Goal: Information Seeking & Learning: Check status

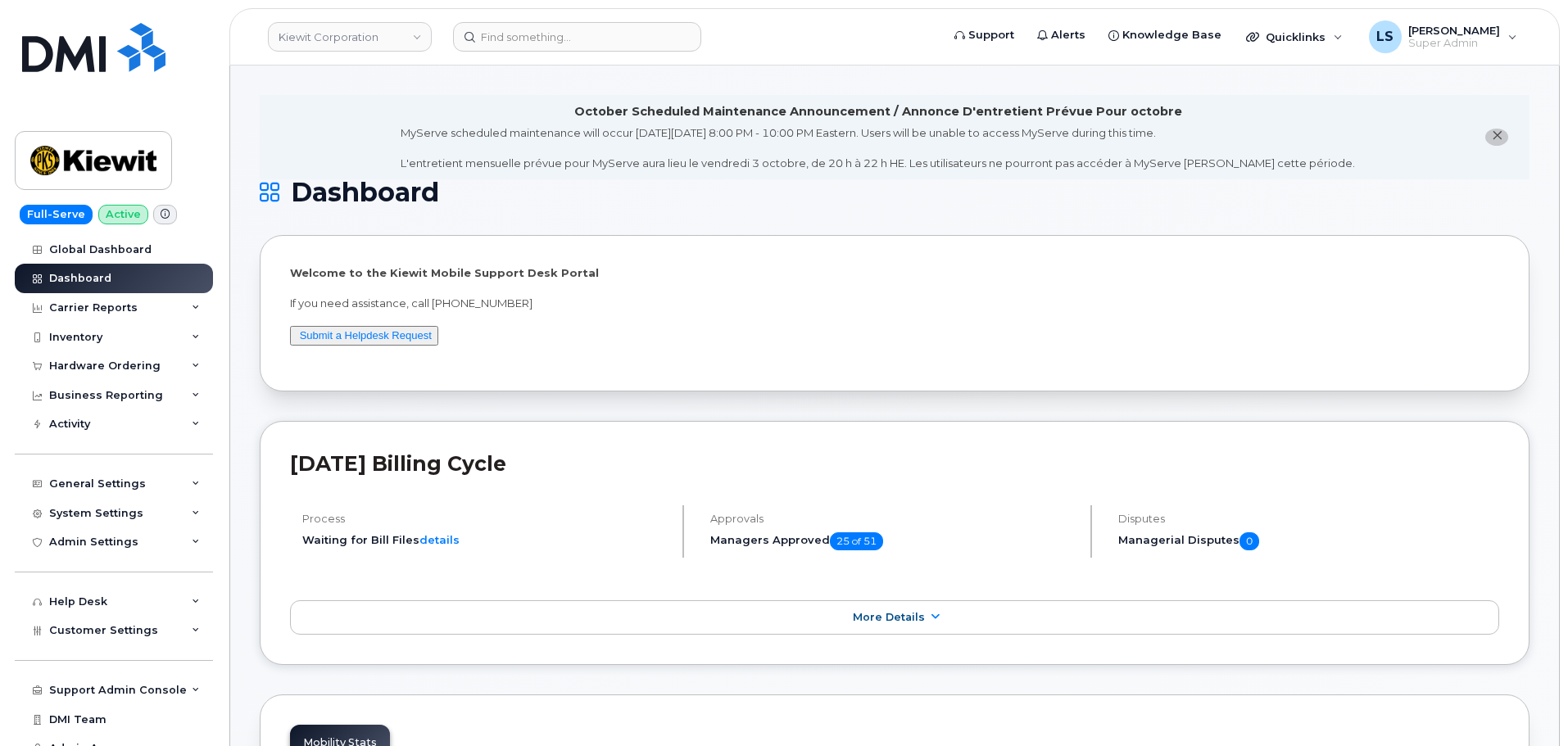
click at [543, 55] on header "Kiewit Corporation Support Alerts Knowledge Base Quicklinks Suspend / Cancel De…" at bounding box center [894, 37] width 1330 height 58
click at [547, 37] on input at bounding box center [577, 37] width 248 height 30
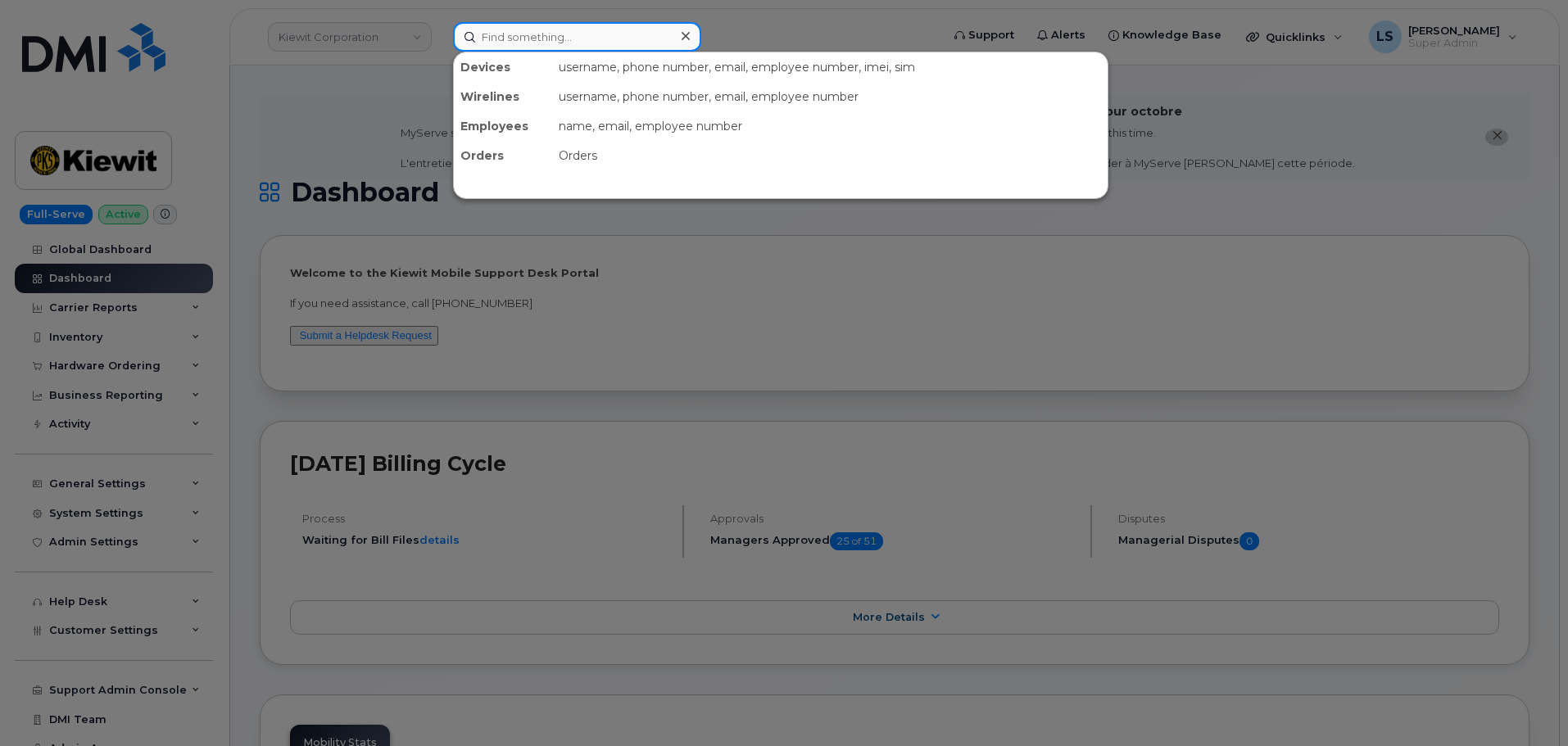
paste input "2162058239"
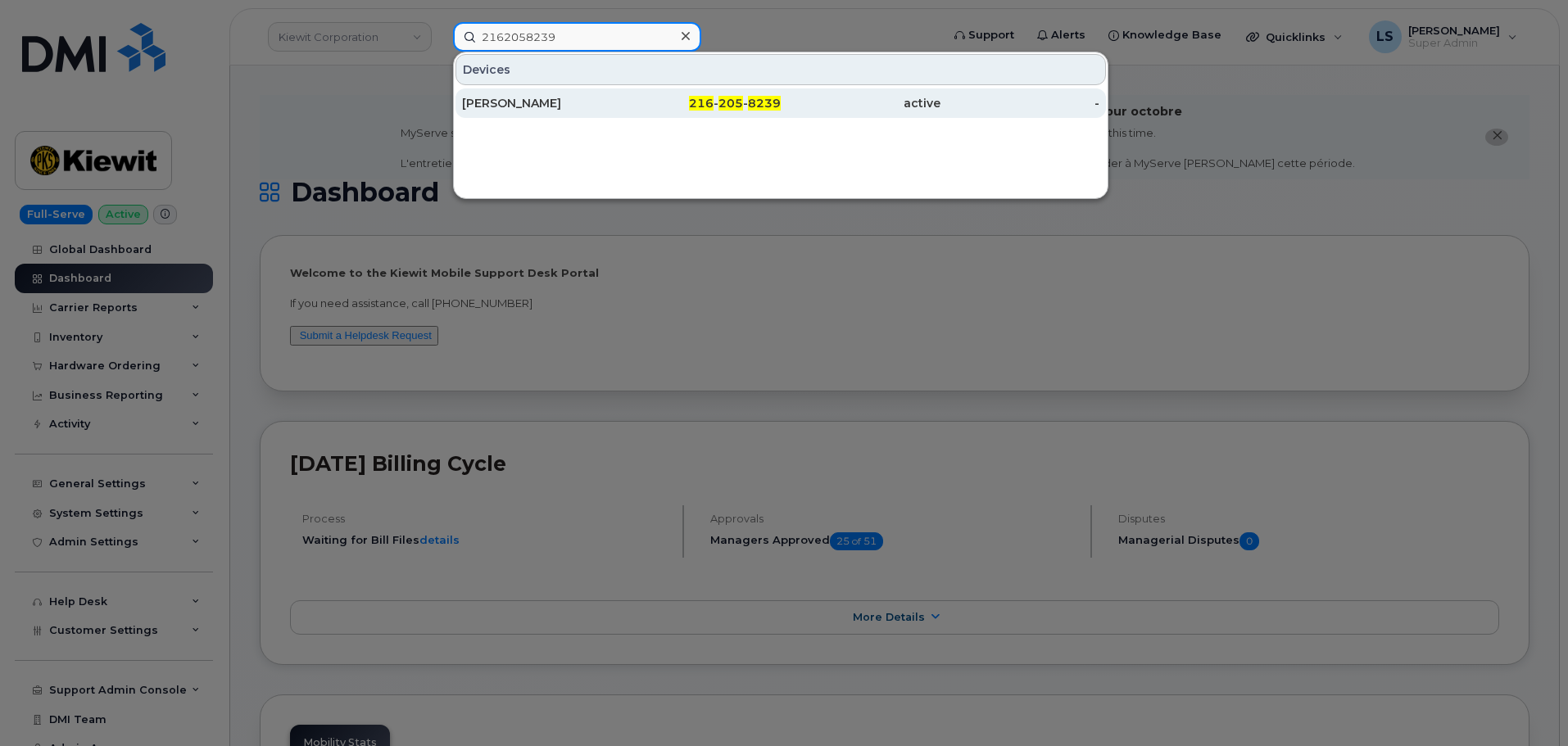
type input "2162058239"
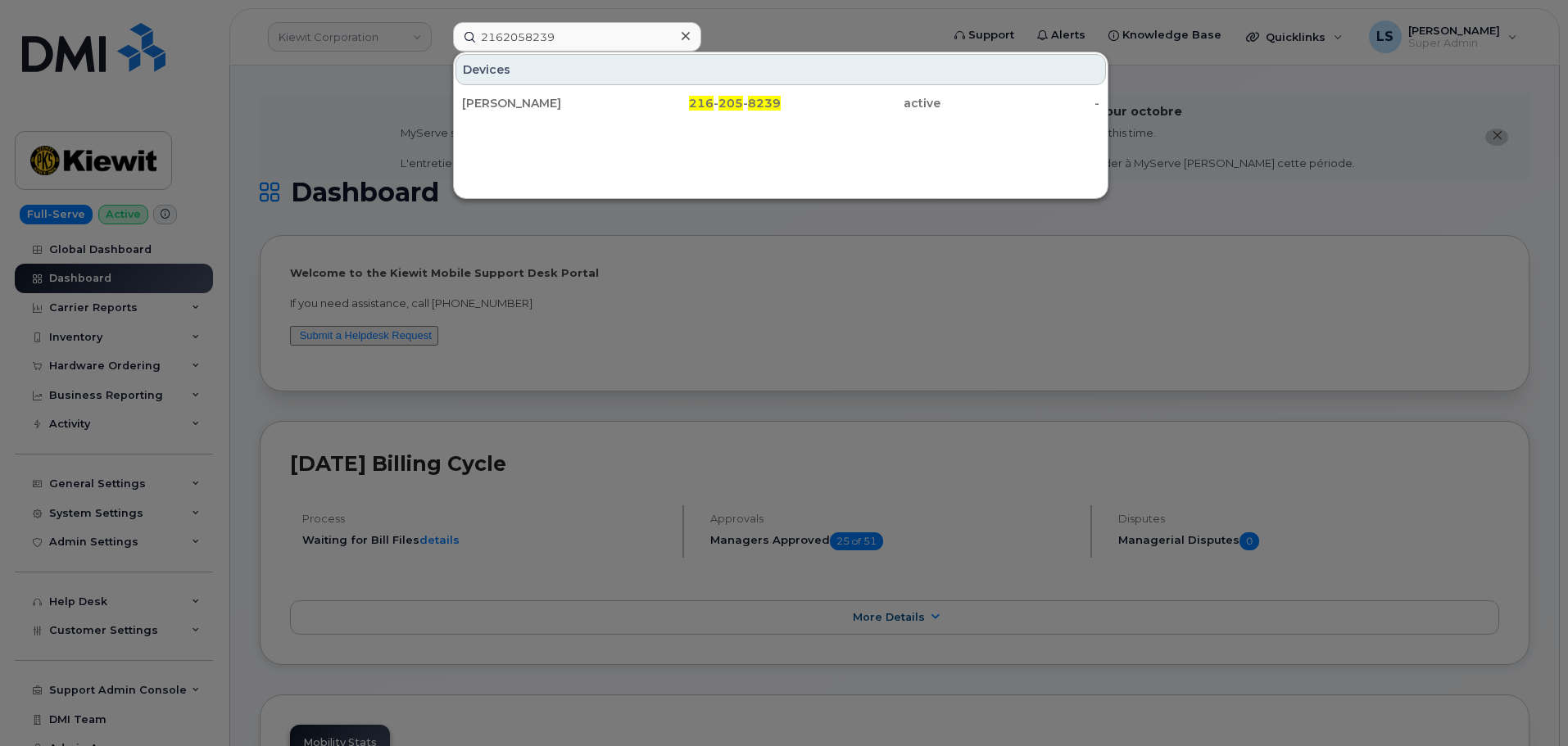
drag, startPoint x: 599, startPoint y: 107, endPoint x: 600, endPoint y: 147, distance: 40.0
click at [599, 107] on div "DAWN R YOUNG" at bounding box center [542, 103] width 160 height 17
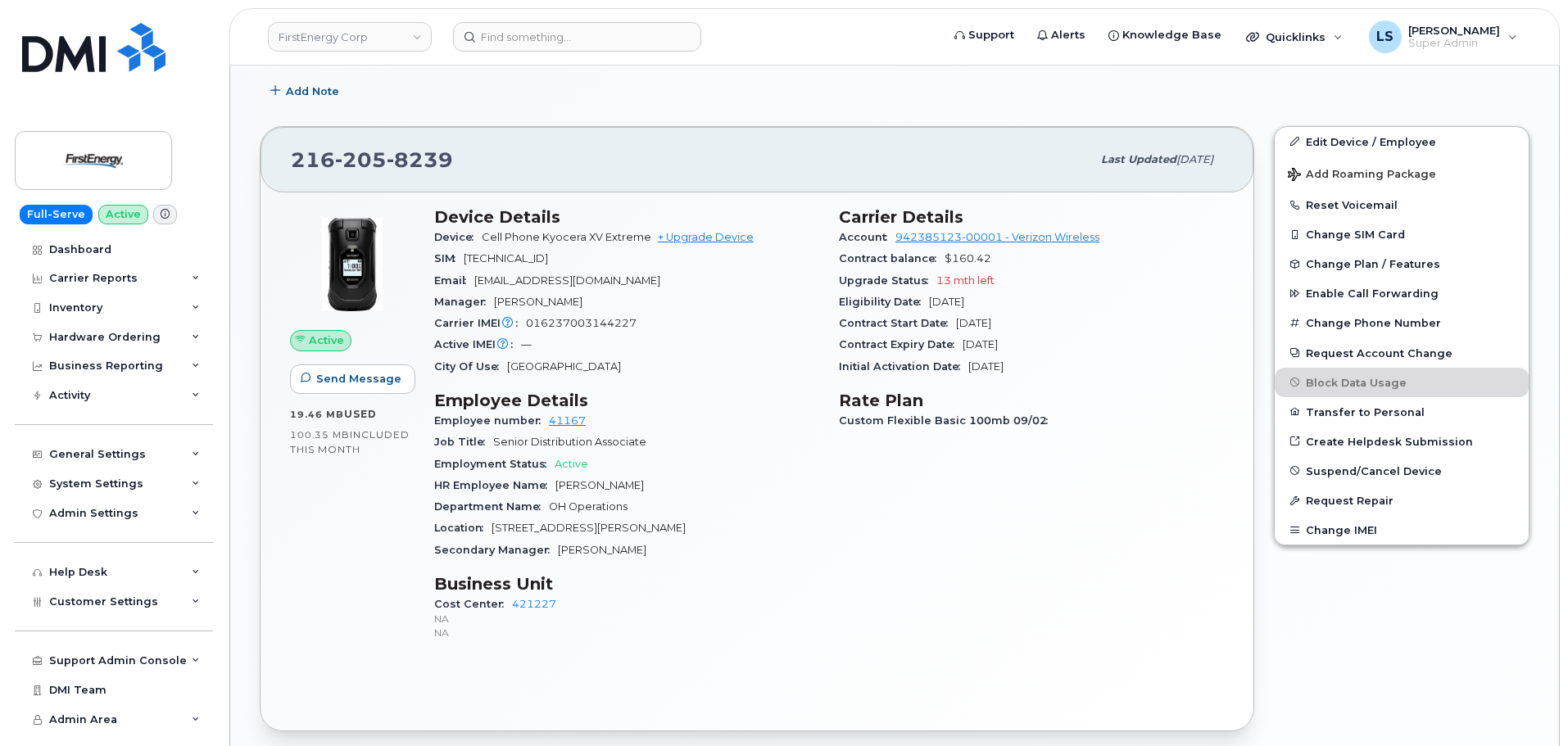
scroll to position [549, 0]
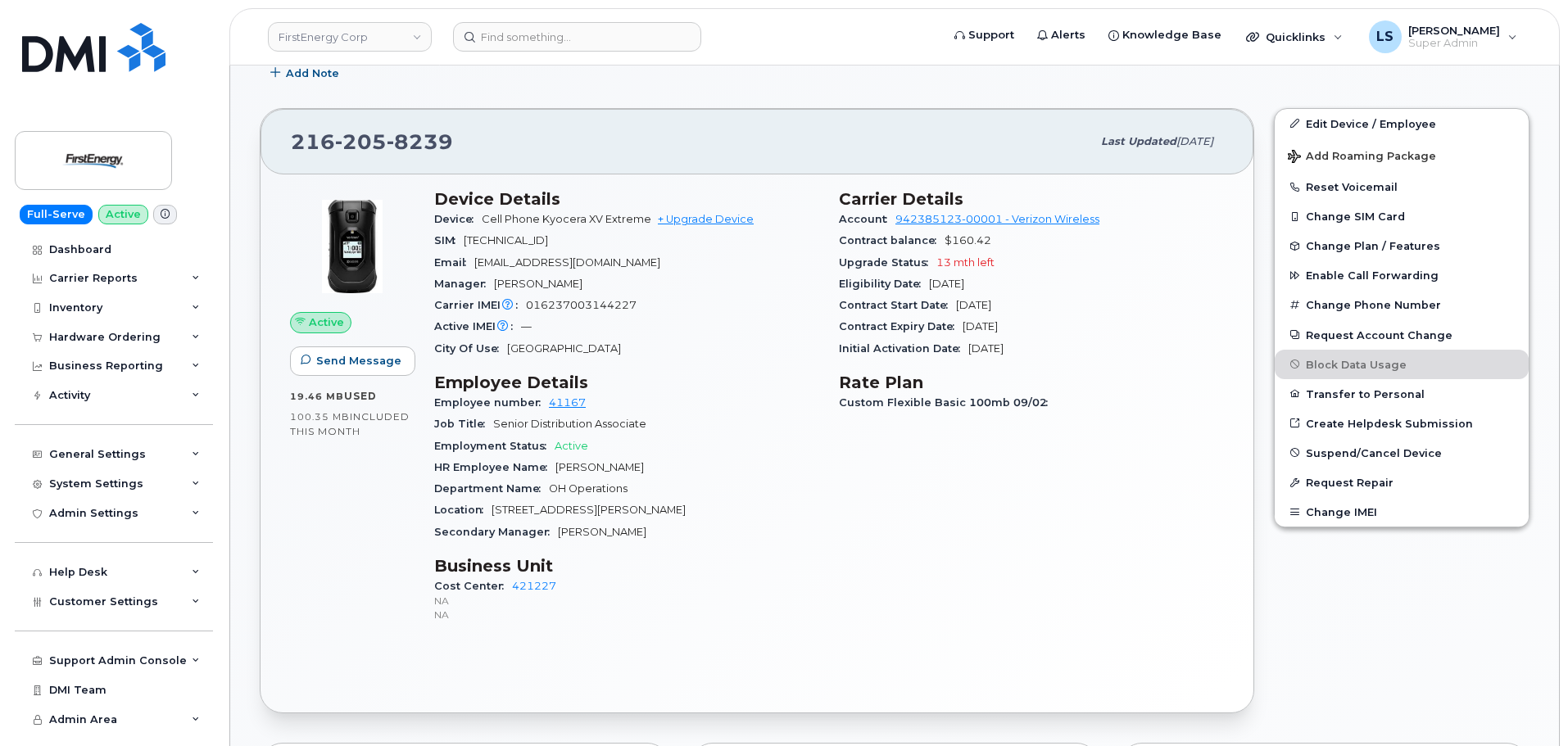
click at [939, 266] on span "13 mth left" at bounding box center [965, 263] width 59 height 12
click at [940, 266] on span "13 mth left" at bounding box center [965, 263] width 59 height 12
click at [969, 261] on span "13 mth left" at bounding box center [965, 263] width 59 height 12
click at [962, 259] on span "13 mth left" at bounding box center [965, 263] width 59 height 12
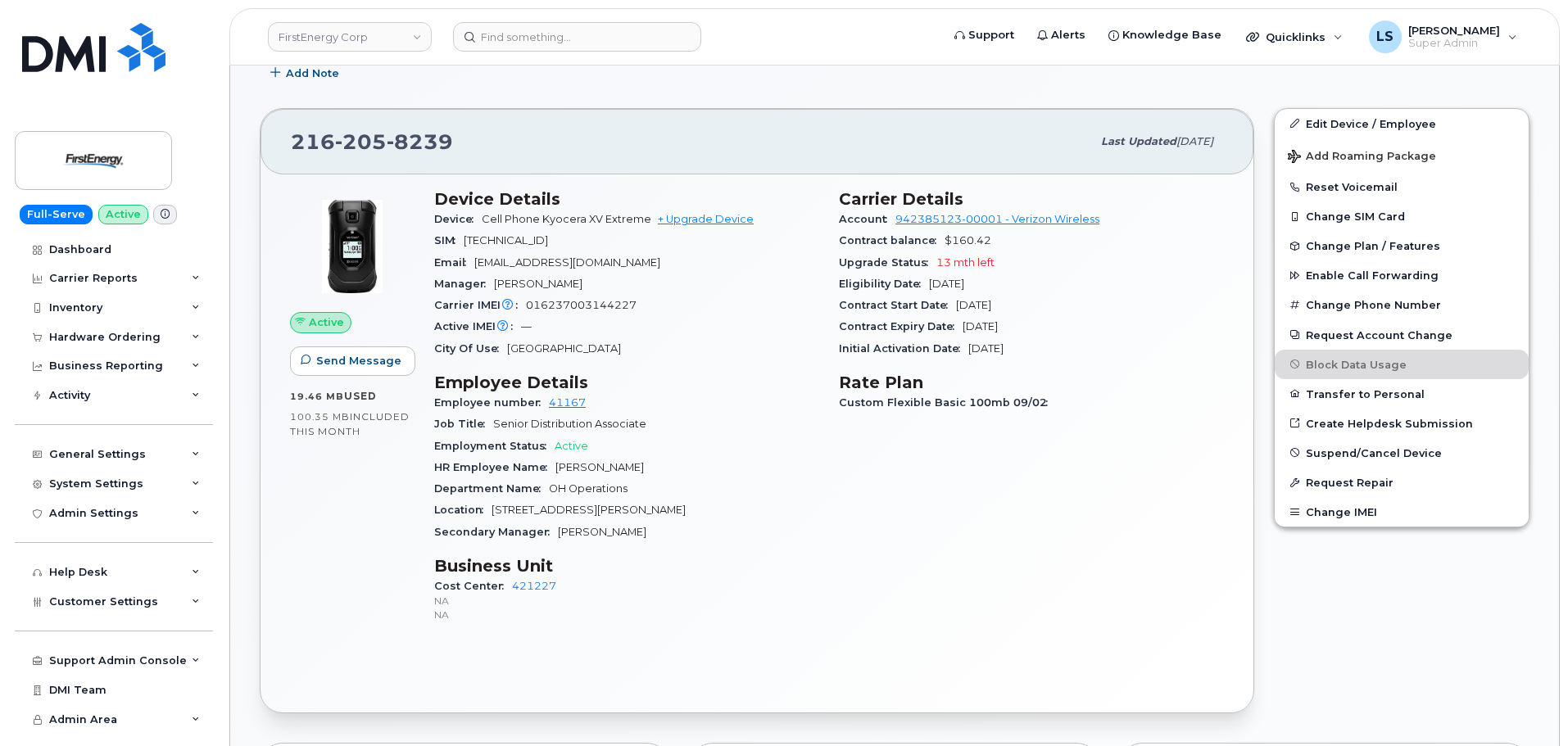
click at [933, 274] on div "Eligibility Date Nov 07, 2026" at bounding box center [1031, 284] width 385 height 21
click at [936, 259] on span "13 mth left" at bounding box center [965, 263] width 59 height 12
click at [958, 263] on span "13 mth left" at bounding box center [965, 263] width 59 height 12
click at [950, 260] on span "13 mth left" at bounding box center [965, 263] width 59 height 12
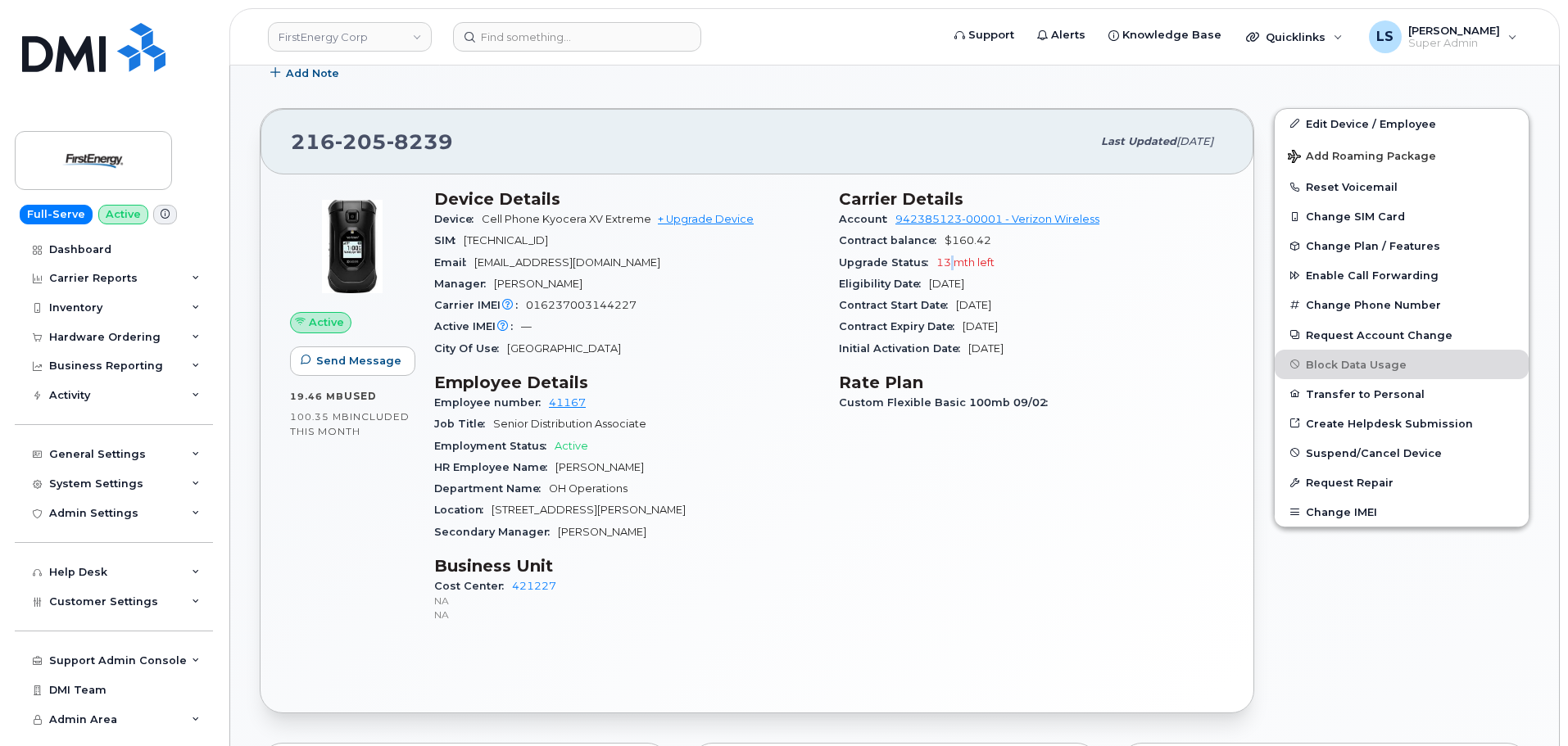
click at [950, 260] on span "13 mth left" at bounding box center [965, 263] width 59 height 12
click at [938, 265] on span "13 mth left" at bounding box center [965, 263] width 59 height 12
click at [938, 263] on span "13 mth left" at bounding box center [965, 263] width 59 height 12
click at [959, 266] on span "13 mth left" at bounding box center [965, 263] width 59 height 12
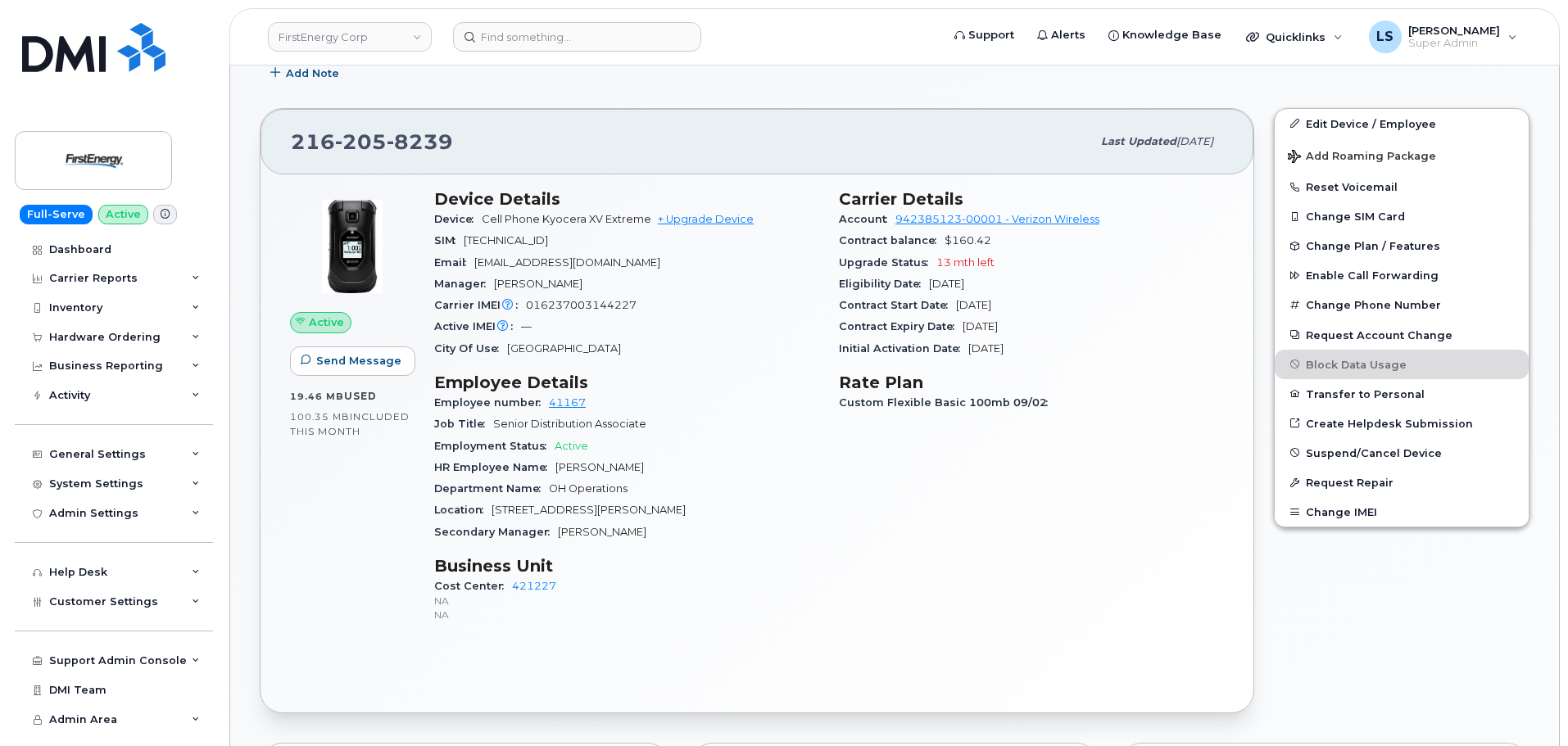
click at [962, 263] on span "13 mth left" at bounding box center [965, 263] width 59 height 12
click at [1022, 269] on div "Upgrade Status 13 mth left" at bounding box center [1031, 262] width 385 height 21
drag, startPoint x: 940, startPoint y: 264, endPoint x: 981, endPoint y: 271, distance: 41.6
click at [978, 269] on div "Upgrade Status 13 mth left" at bounding box center [1031, 262] width 385 height 21
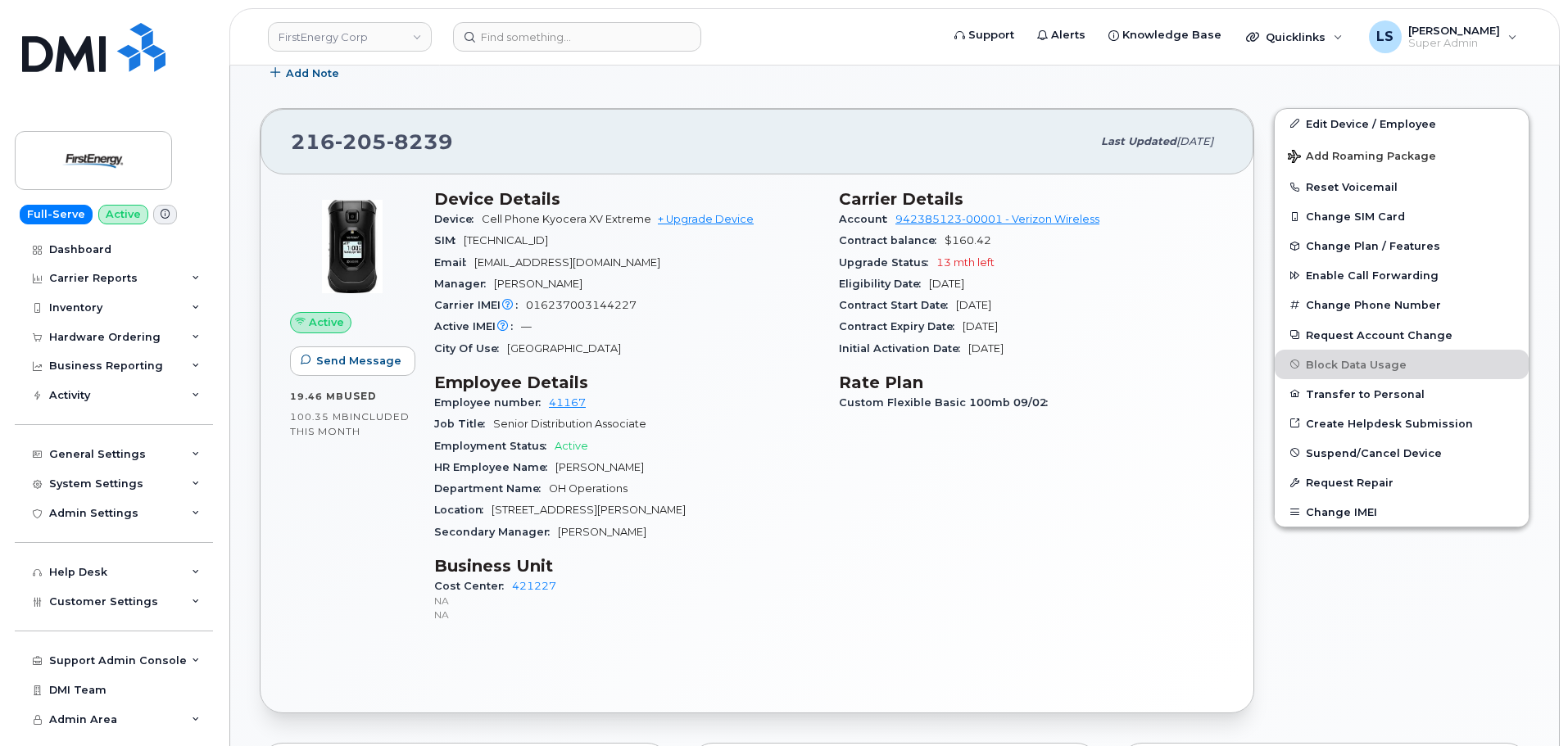
click at [1042, 291] on div "Eligibility Date Nov 07, 2026" at bounding box center [1031, 284] width 385 height 21
drag, startPoint x: 936, startPoint y: 261, endPoint x: 1042, endPoint y: 266, distance: 106.1
click at [1042, 266] on div "Upgrade Status 13 mth left" at bounding box center [1031, 262] width 385 height 21
click at [1056, 282] on div "Eligibility Date Nov 07, 2026" at bounding box center [1031, 284] width 385 height 21
click at [984, 263] on span "13 mth left" at bounding box center [965, 263] width 59 height 12
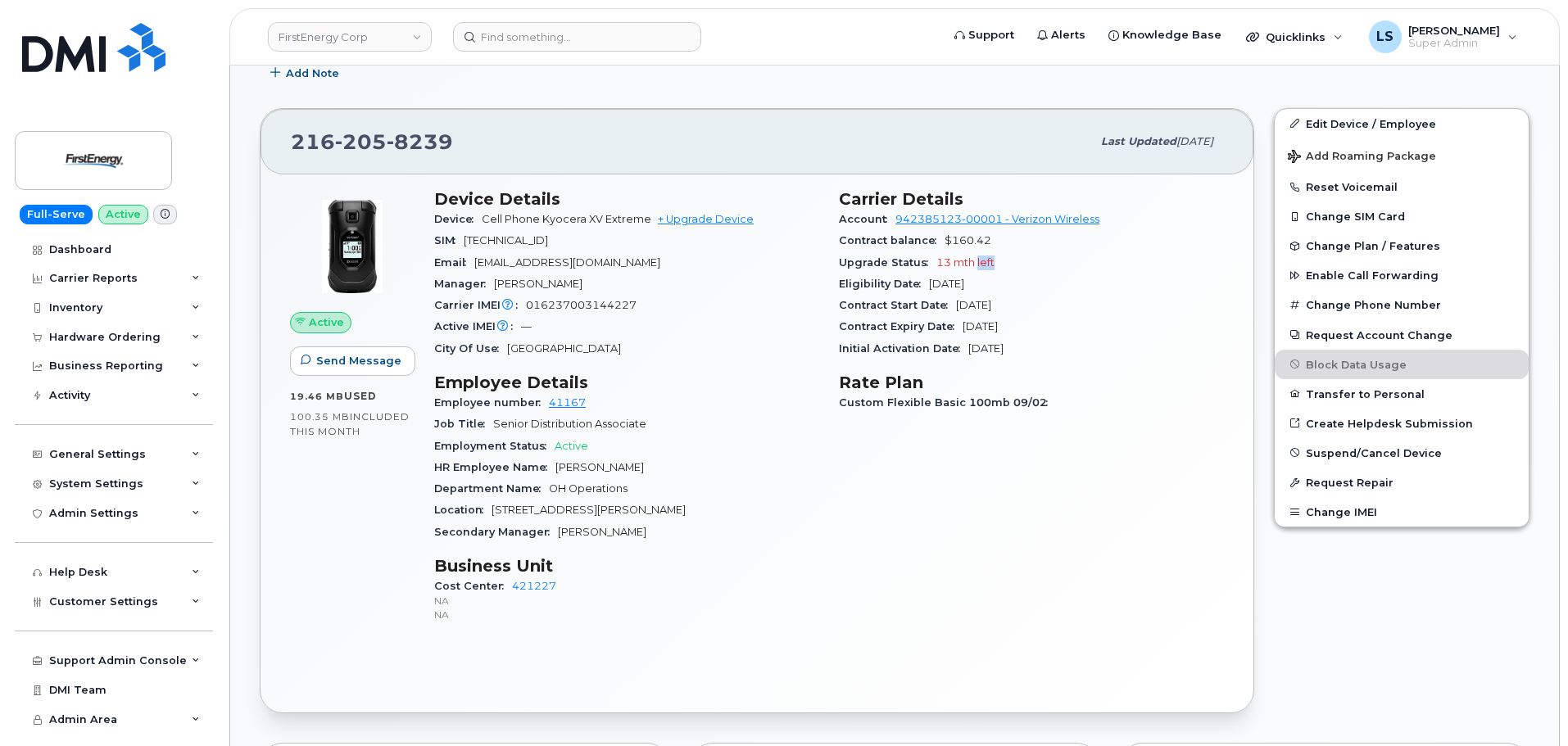
click at [984, 263] on span "13 mth left" at bounding box center [965, 263] width 59 height 12
click at [1011, 288] on div "Eligibility Date Nov 07, 2026" at bounding box center [1031, 284] width 385 height 21
drag, startPoint x: 935, startPoint y: 263, endPoint x: 999, endPoint y: 264, distance: 64.0
click at [999, 264] on div "Upgrade Status 13 mth left" at bounding box center [1031, 262] width 385 height 21
click at [1015, 274] on div "Eligibility Date Nov 07, 2026" at bounding box center [1031, 284] width 385 height 21
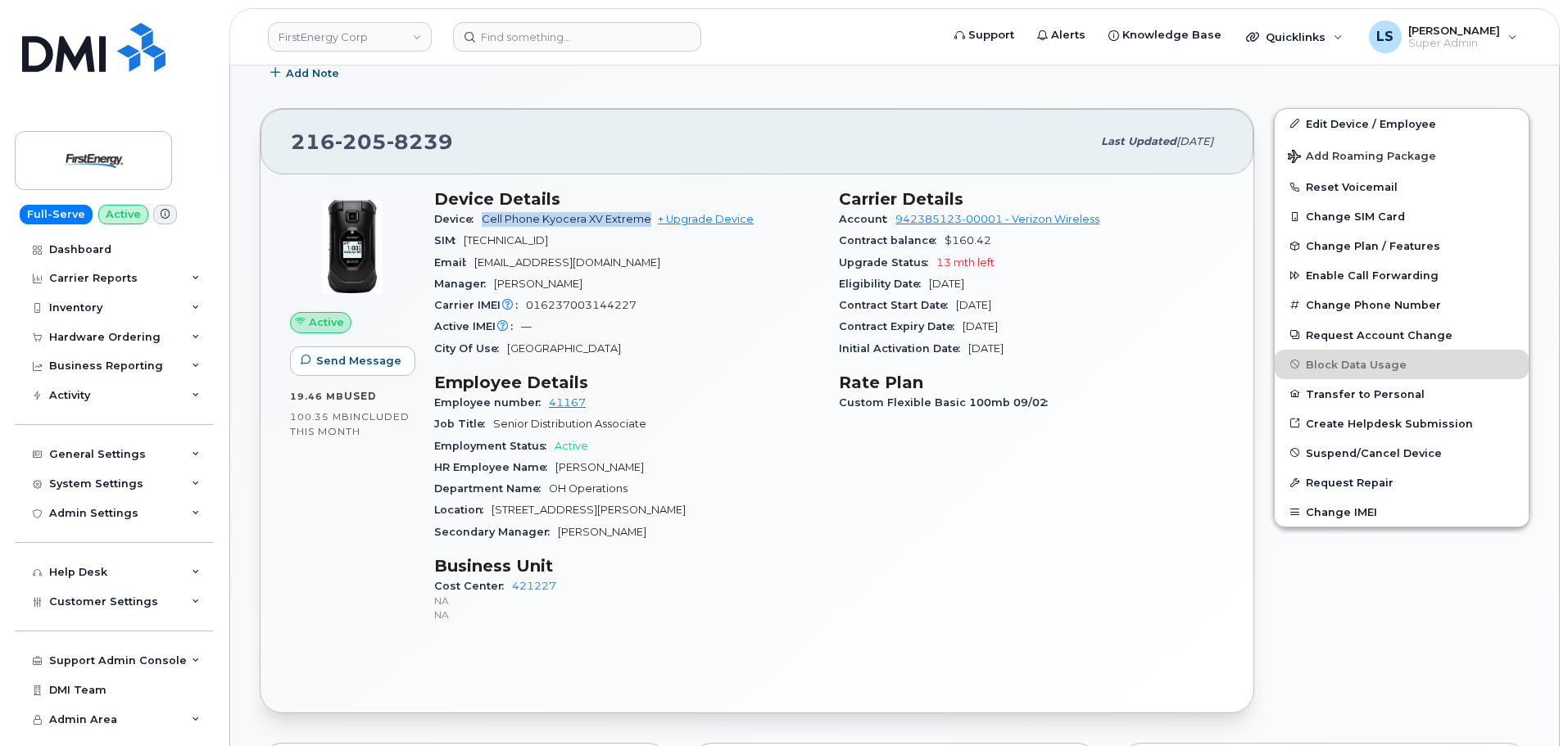
drag, startPoint x: 483, startPoint y: 219, endPoint x: 647, endPoint y: 216, distance: 164.0
click at [647, 216] on div "Device Cell Phone Kyocera XV Extreme + Upgrade Device" at bounding box center [627, 219] width 385 height 21
copy span "Cell Phone Kyocera XV Extreme"
click at [581, 305] on span "016237003144227" at bounding box center [580, 305] width 110 height 12
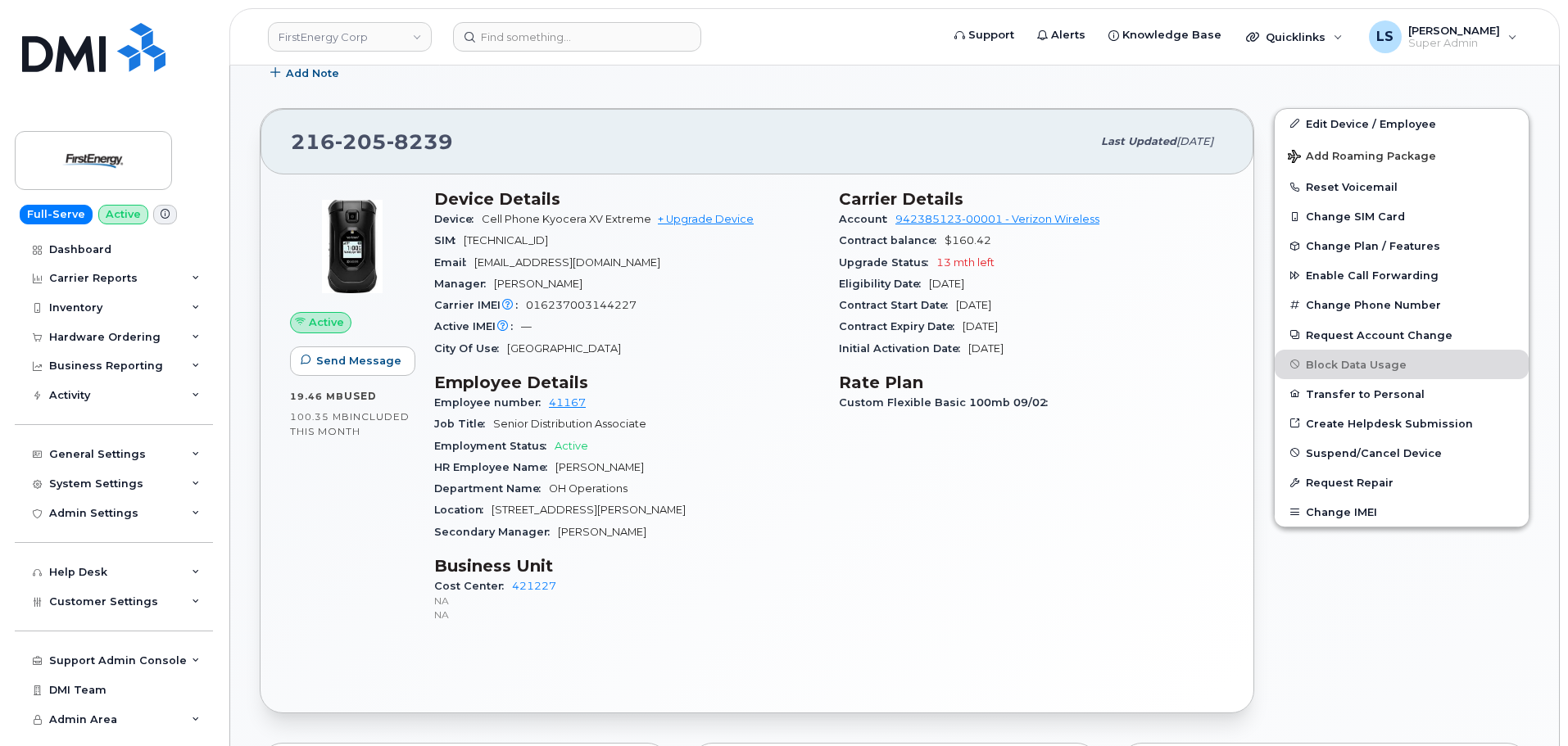
click at [753, 459] on div "HR Employee Name Dawn R Young" at bounding box center [627, 467] width 385 height 21
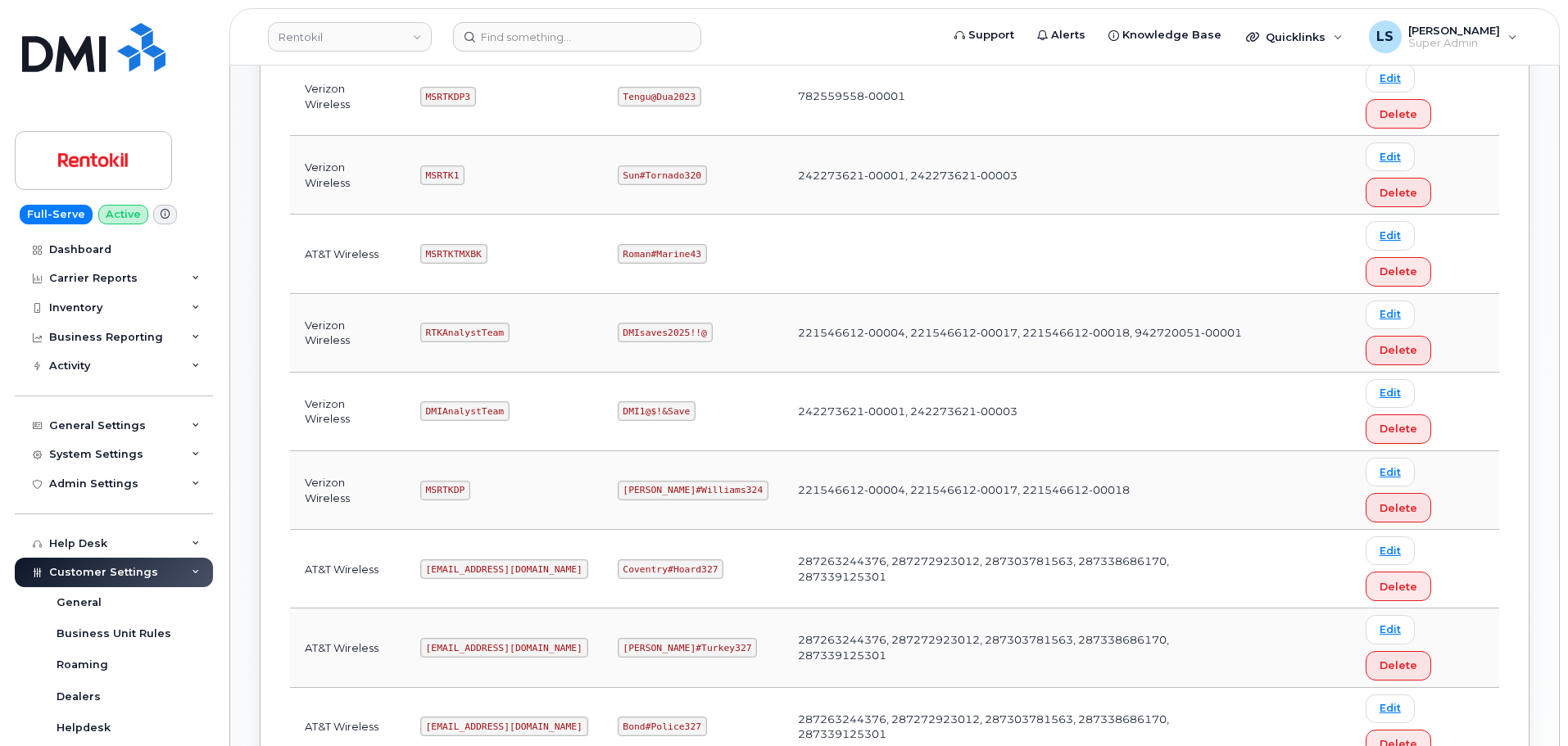
scroll to position [492, 0]
copy code "Maud#Earthquake203"
